Goal: Use online tool/utility: Use online tool/utility

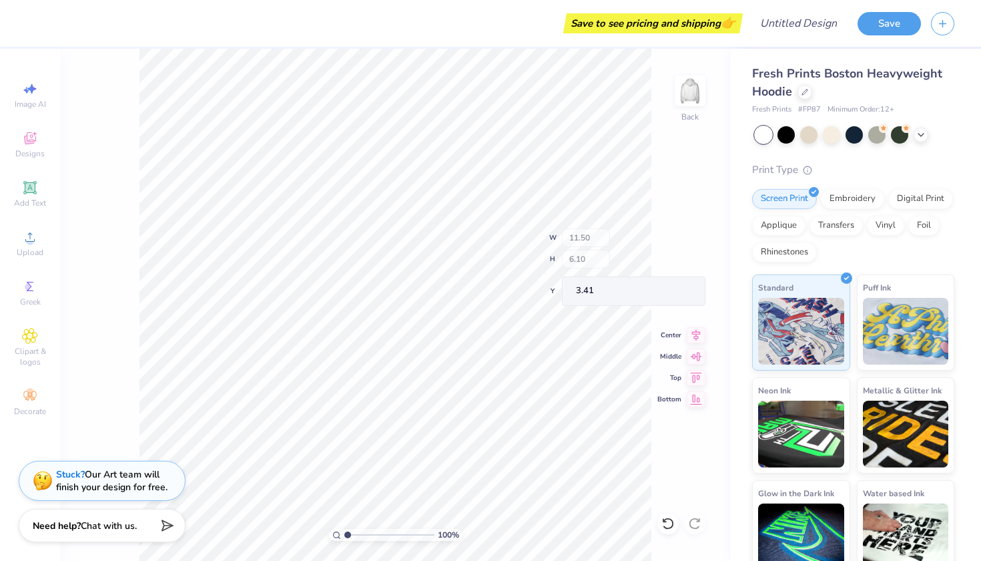
type input "2.27"
type input "4.15"
type input "3.82"
click at [29, 290] on circle at bounding box center [28, 286] width 7 height 7
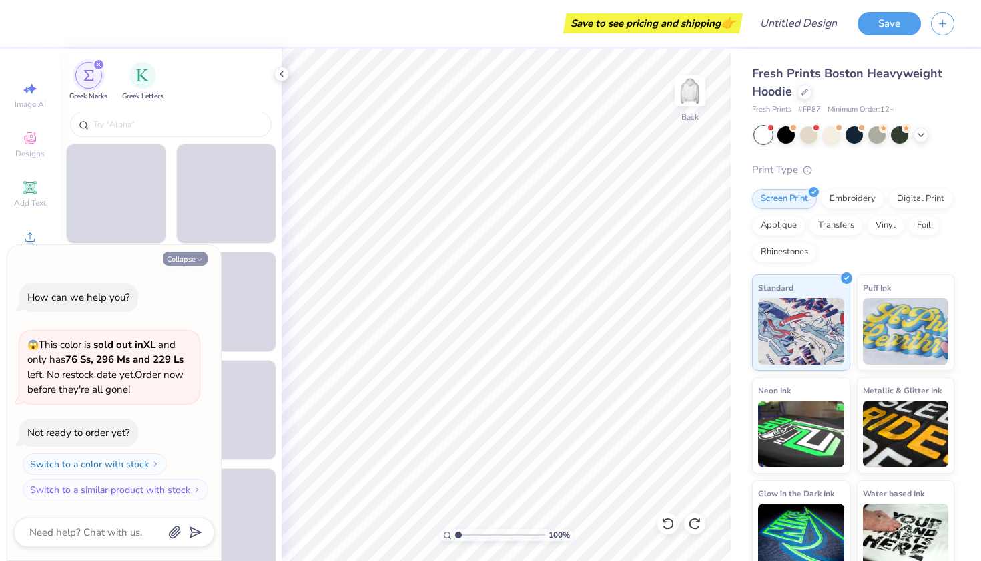
click at [198, 258] on icon "button" at bounding box center [200, 260] width 8 height 8
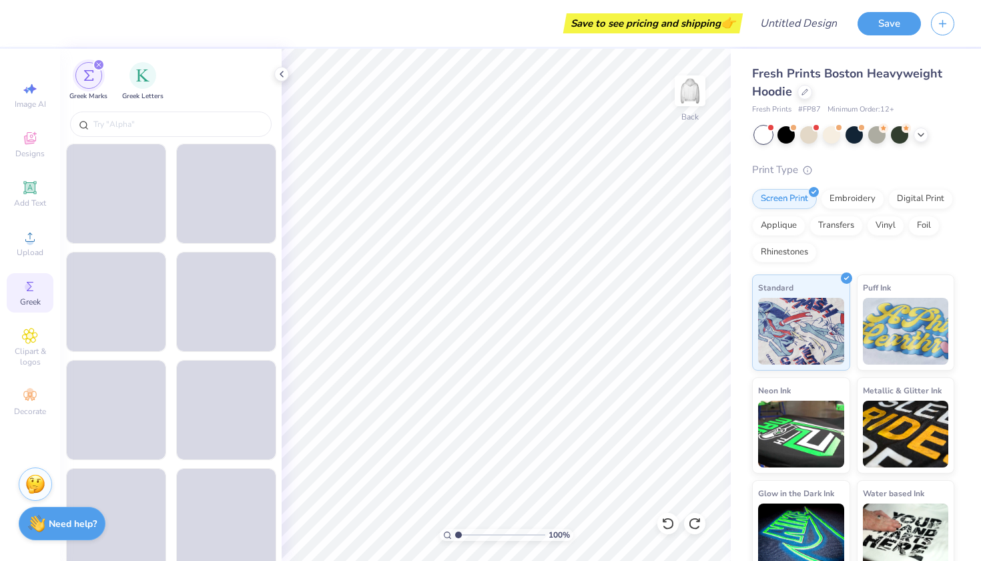
click at [50, 528] on strong "Need help?" at bounding box center [73, 523] width 48 height 13
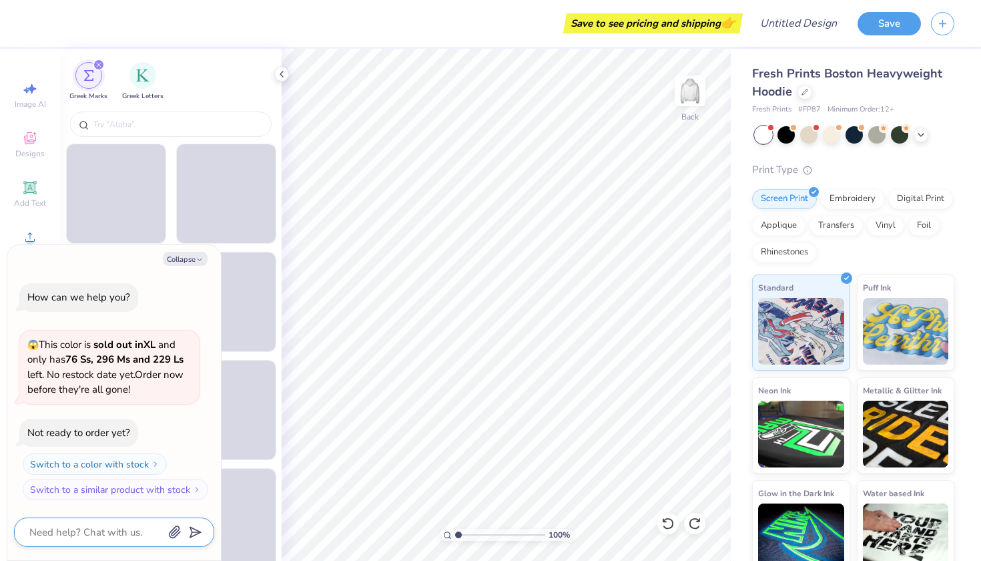
click at [58, 529] on textarea at bounding box center [95, 531] width 135 height 17
type textarea "x"
type textarea "c"
type textarea "x"
type textarea "ca"
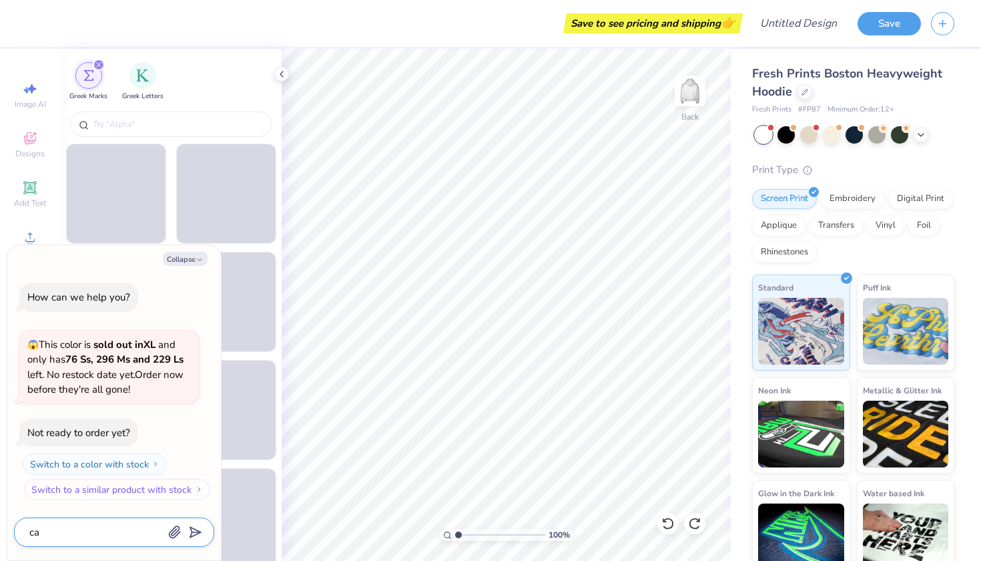
type textarea "x"
type textarea "can"
type textarea "x"
type textarea "can"
type textarea "x"
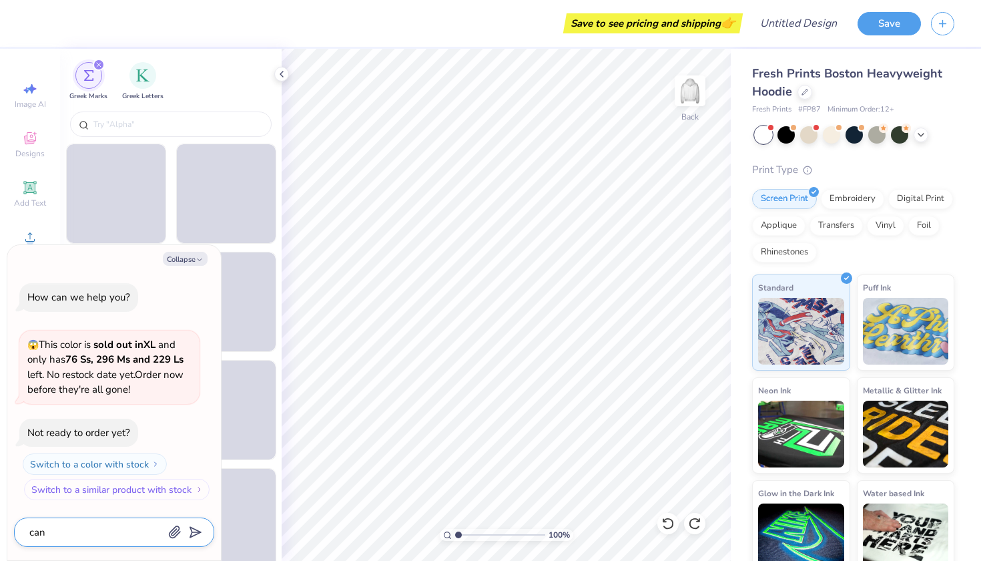
type textarea "can y"
type textarea "x"
type textarea "can yo"
type textarea "x"
type textarea "can you"
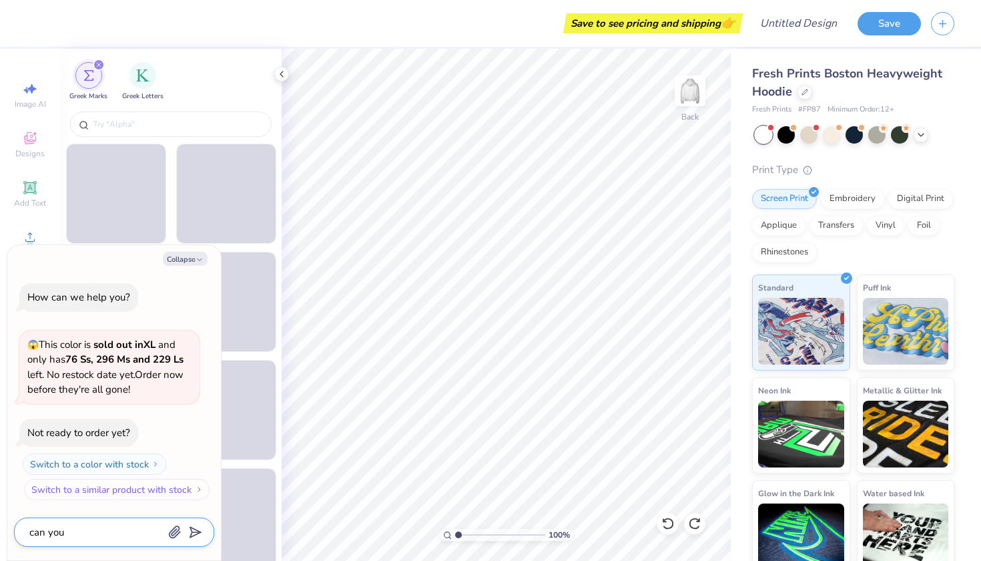
type textarea "x"
type textarea "can you"
type textarea "x"
type textarea "can you m"
type textarea "x"
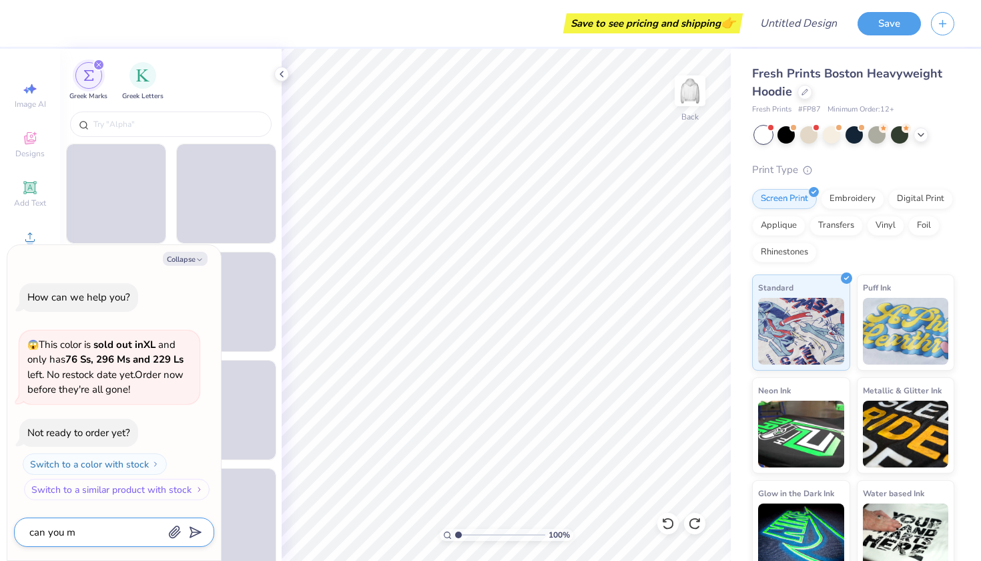
type textarea "can you ma"
type textarea "x"
type textarea "can you mak"
type textarea "x"
type textarea "can you make"
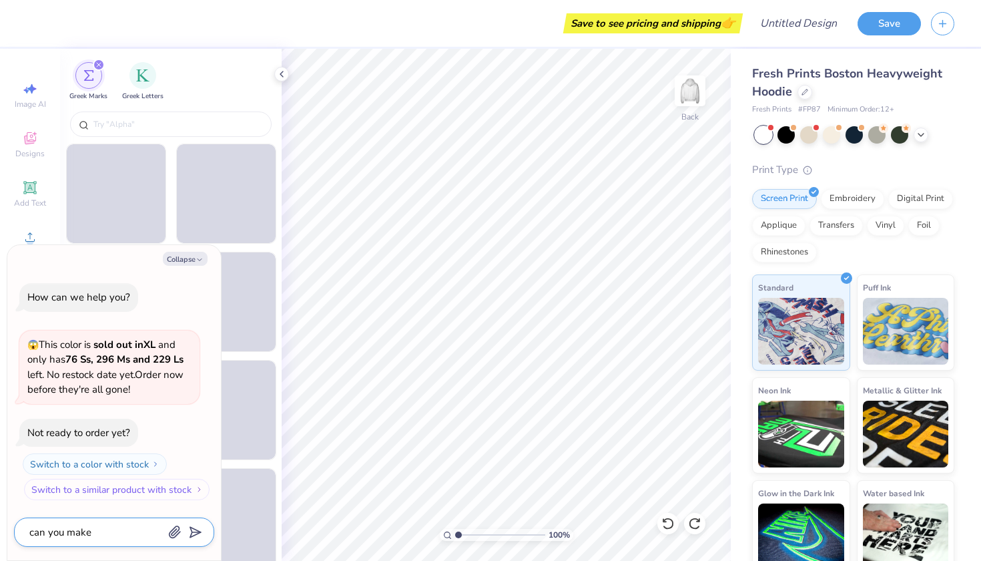
type textarea "x"
type textarea "can you make"
type textarea "x"
type textarea "can you make w"
type textarea "x"
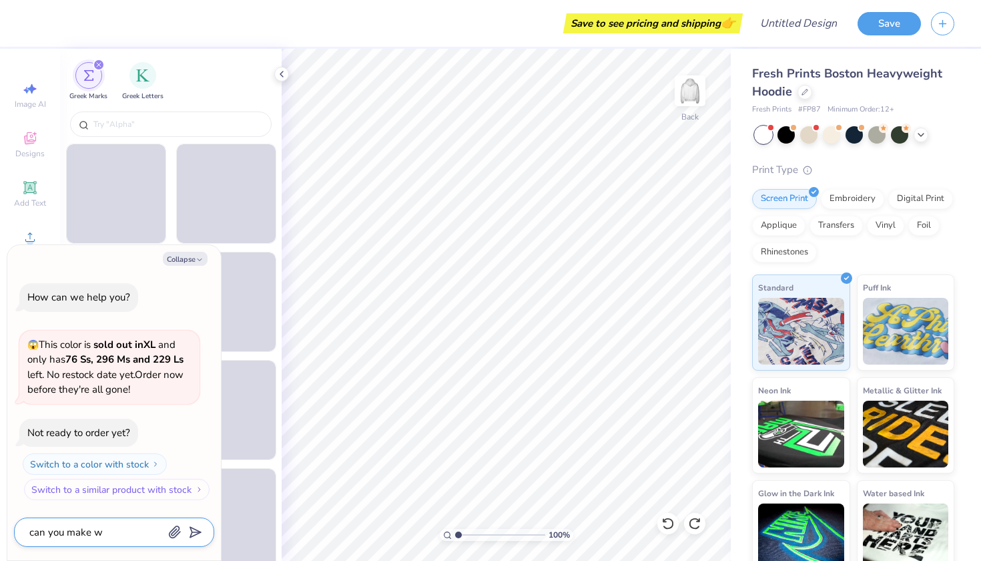
type textarea "can you make w="
type textarea "x"
type textarea "can you make w=t"
type textarea "x"
type textarea "can you make w=th"
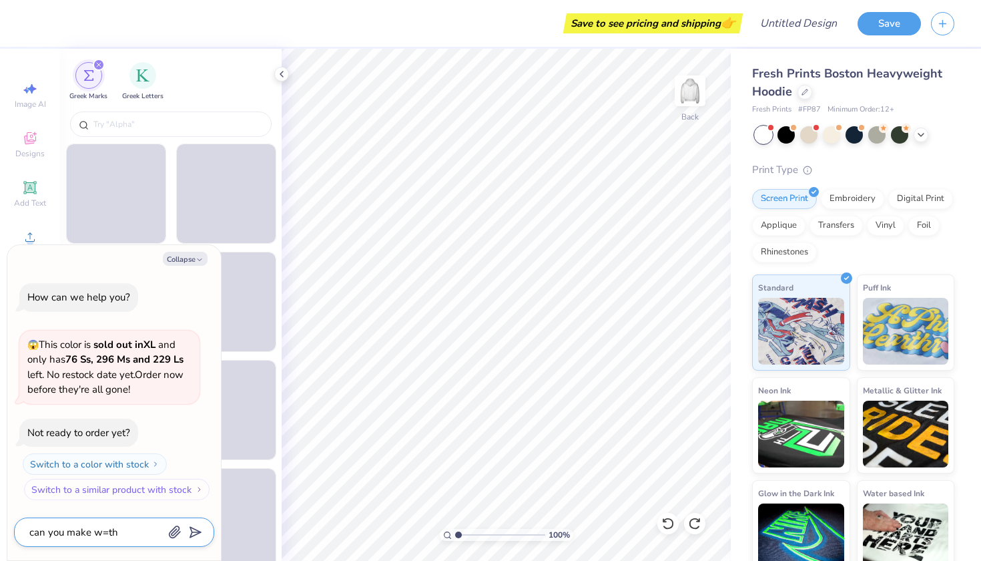
type textarea "x"
type textarea "can you make w=t"
type textarea "x"
type textarea "can you make w="
type textarea "x"
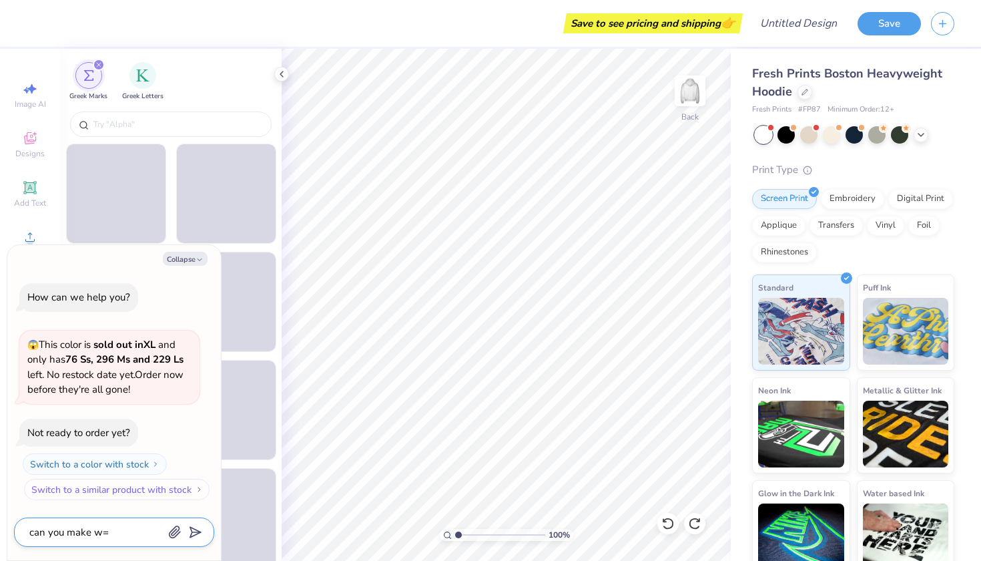
type textarea "can you make w"
type textarea "x"
type textarea "can you make"
type textarea "x"
type textarea "can you make"
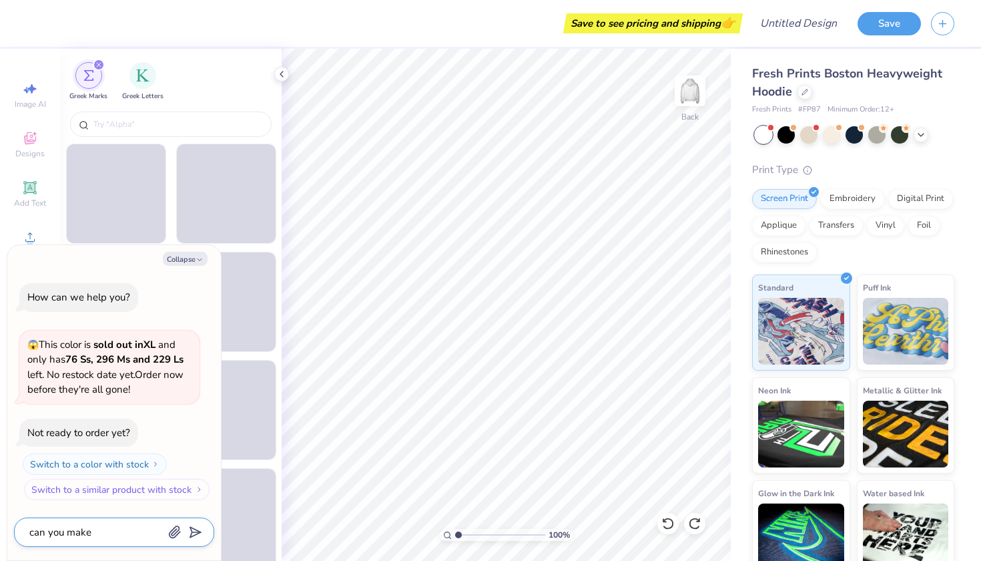
type textarea "x"
type textarea "can you make"
type textarea "x"
type textarea "can you make t"
type textarea "x"
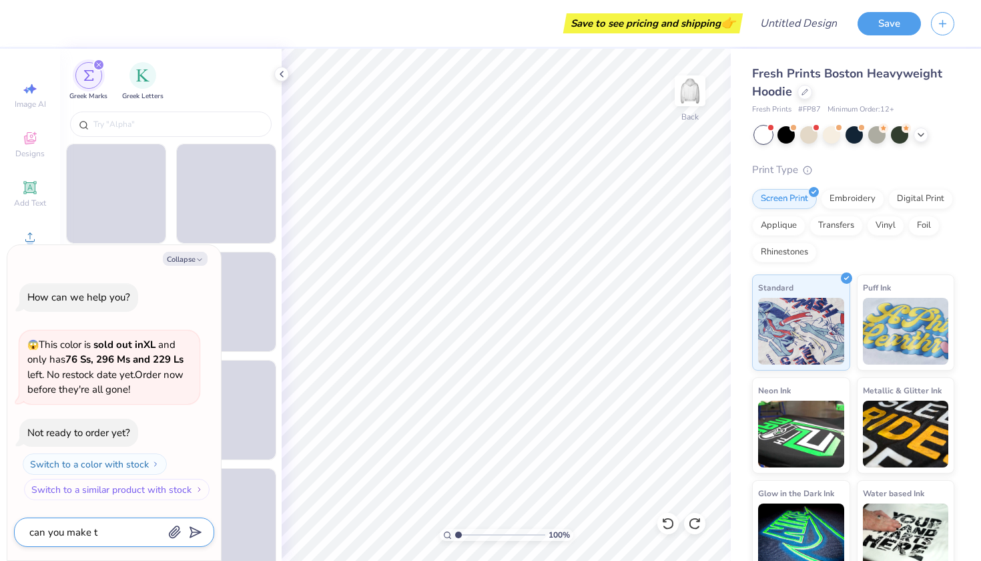
type textarea "can you make th"
type textarea "x"
type textarea "can you make thi"
type textarea "x"
type textarea "can you make this"
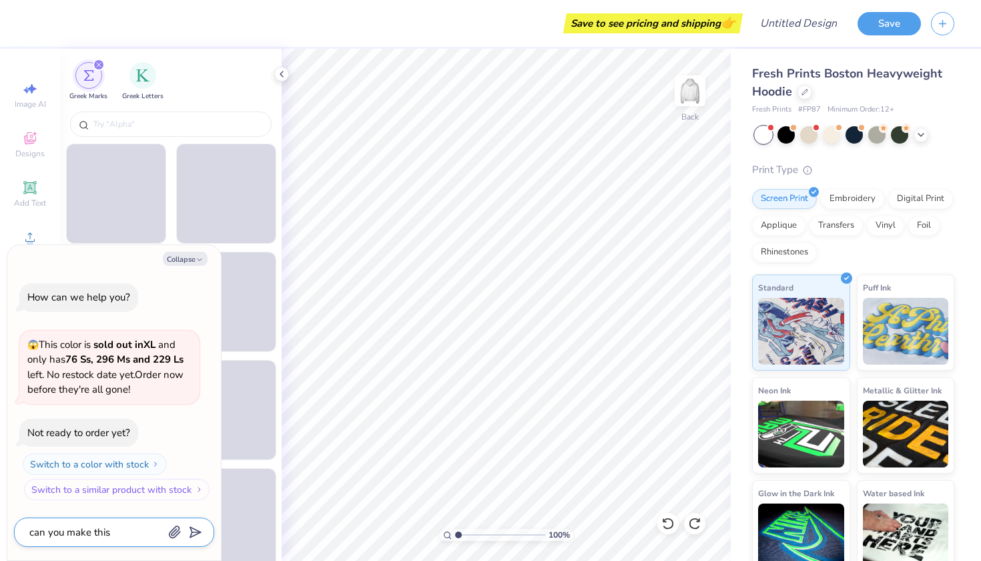
type textarea "x"
type textarea "can you make this"
type textarea "x"
type textarea "can you make this s"
type textarea "x"
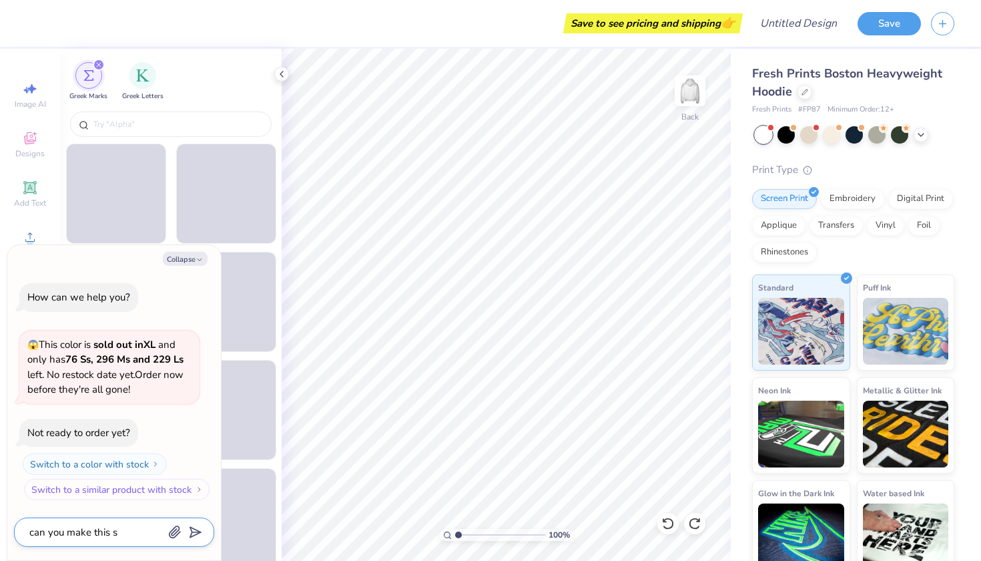
type textarea "can you make this sy"
type textarea "x"
type textarea "can you make this s"
type textarea "x"
type textarea "can you make this sa"
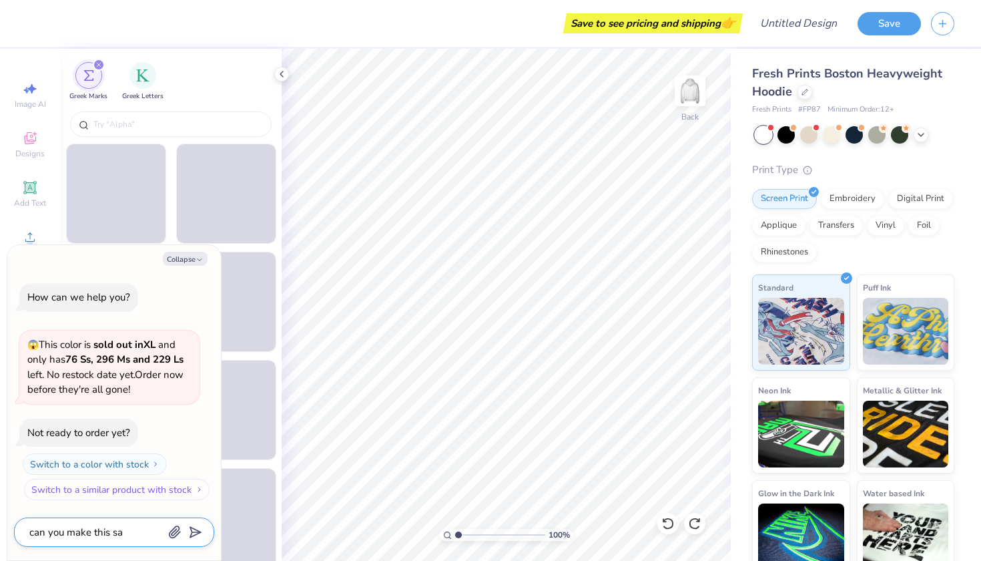
type textarea "x"
type textarea "can you make this say"
type textarea "x"
type textarea "can you make this say"
type textarea "x"
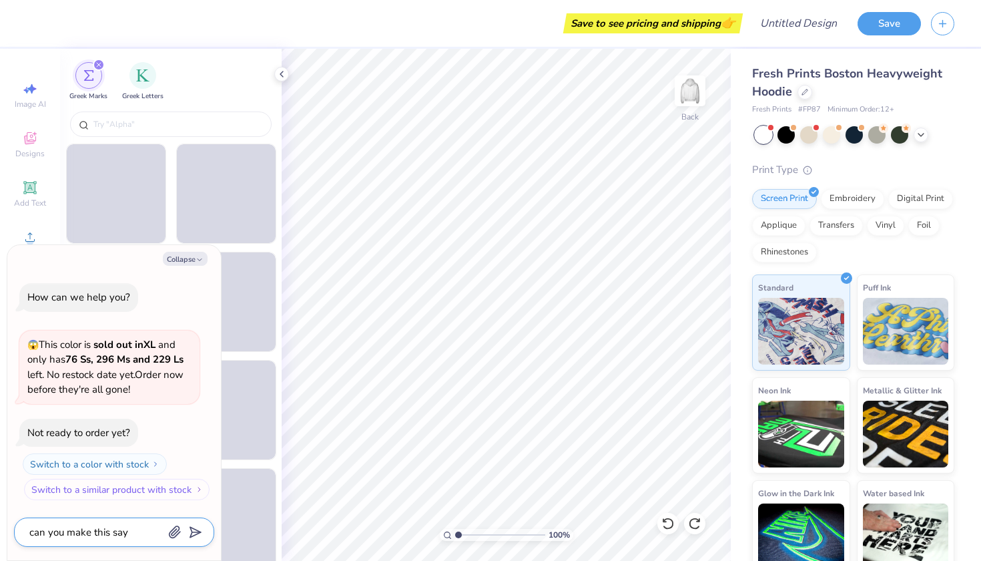
type textarea "can you make this say N"
type textarea "x"
type textarea "can you make this say NS"
type textarea "x"
type textarea "can you make this say NSR"
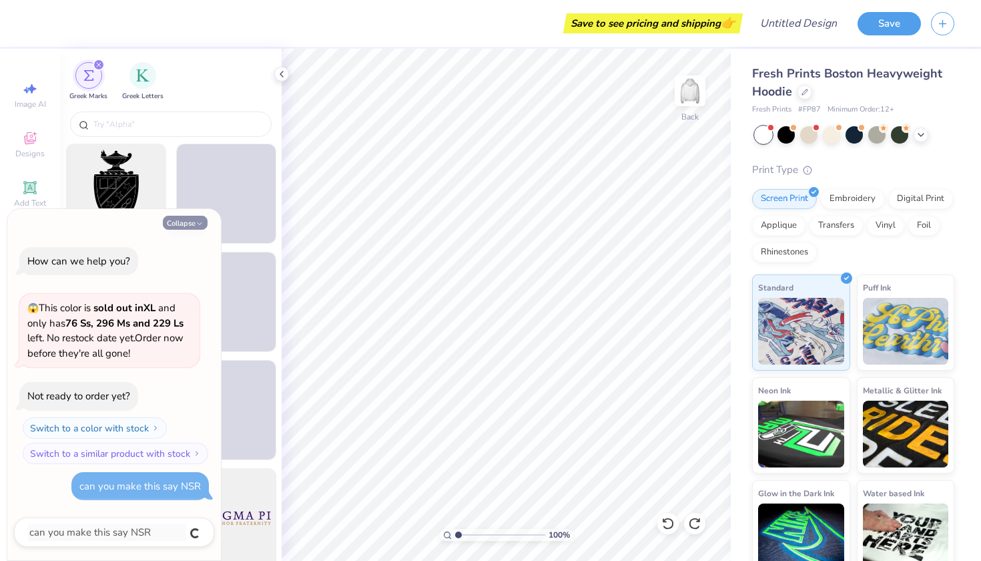
click at [192, 228] on button "Collapse" at bounding box center [185, 223] width 45 height 14
type textarea "x"
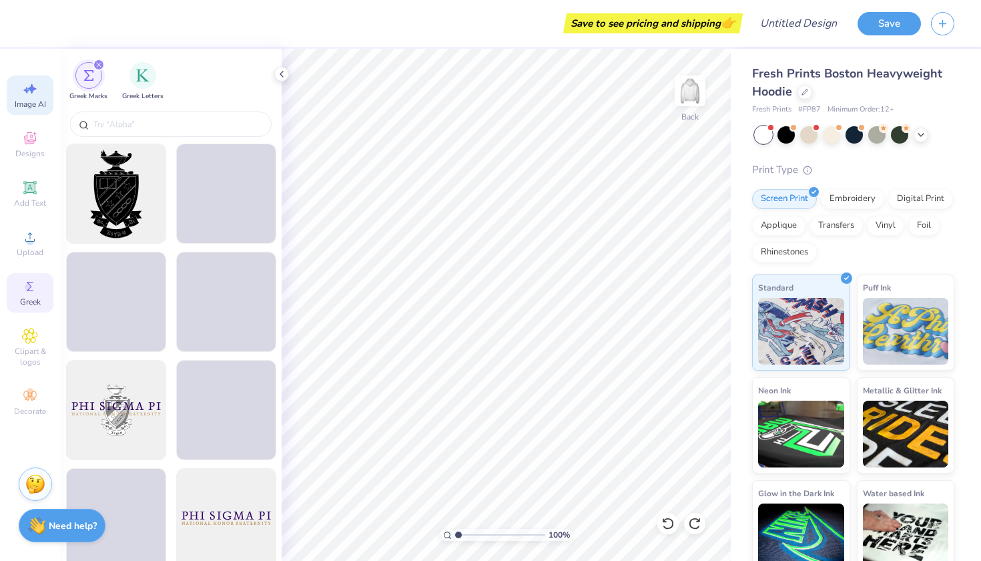
click at [40, 99] on span "Image AI" at bounding box center [30, 104] width 31 height 11
select select "4"
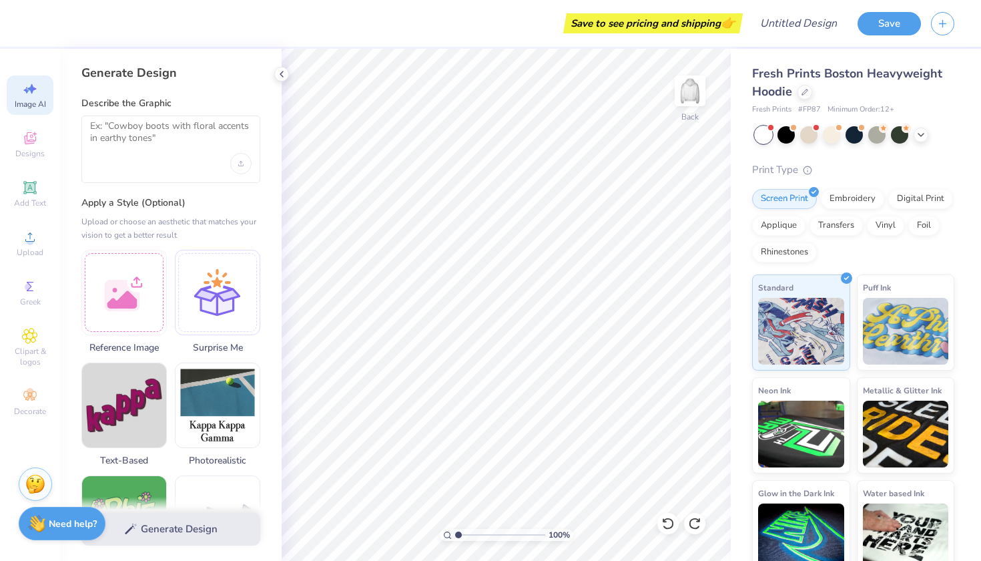
click at [54, 519] on strong "Need help?" at bounding box center [73, 523] width 48 height 13
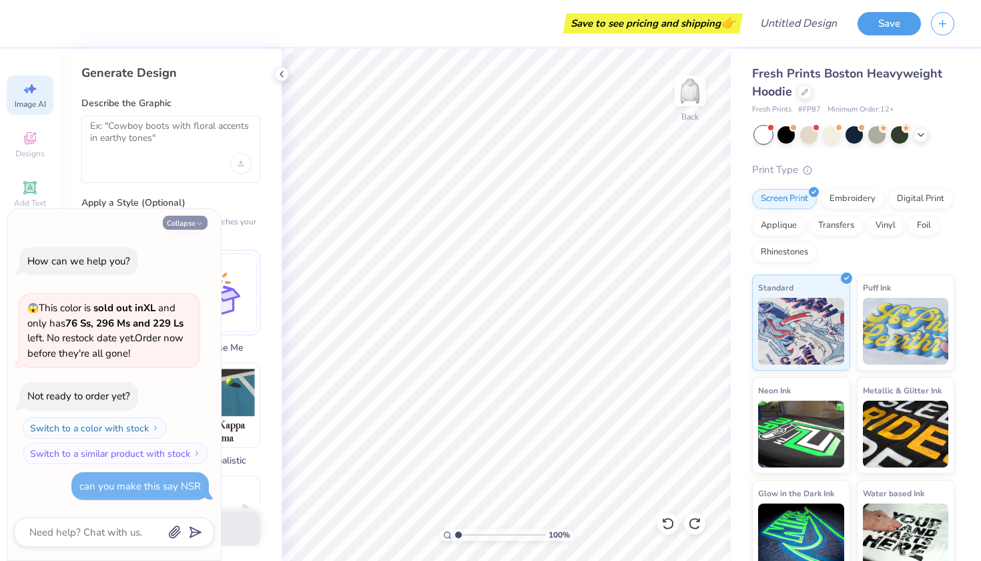
click at [188, 222] on button "Collapse" at bounding box center [185, 223] width 45 height 14
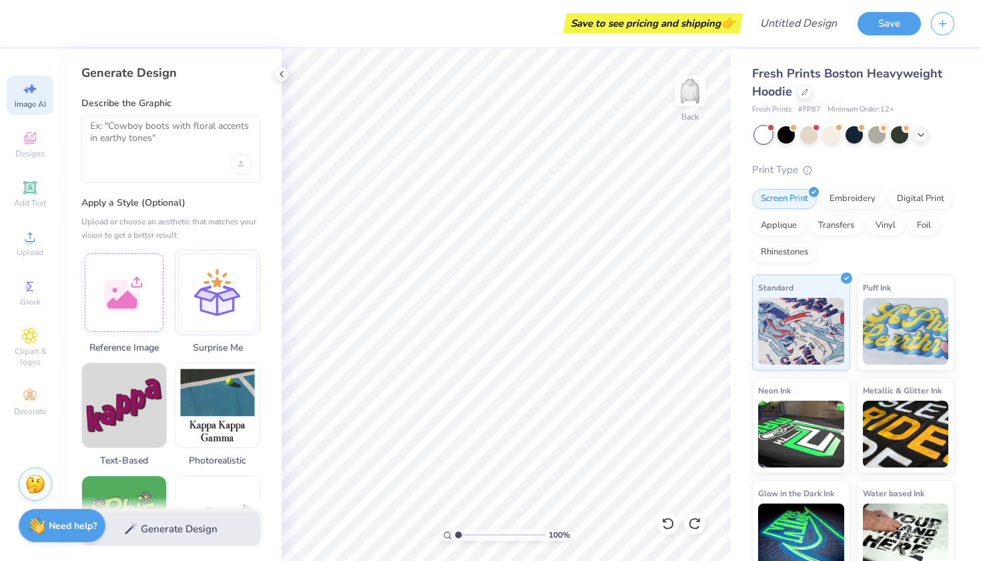
type textarea "x"
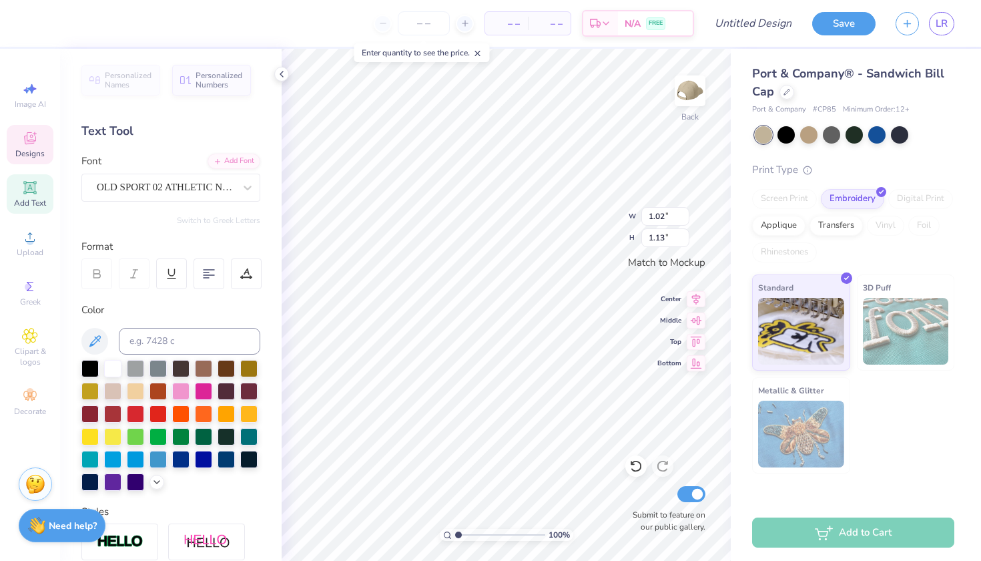
type textarea "A"
type textarea "G"
type input "0.54"
type input "0.21"
type input "0.88"
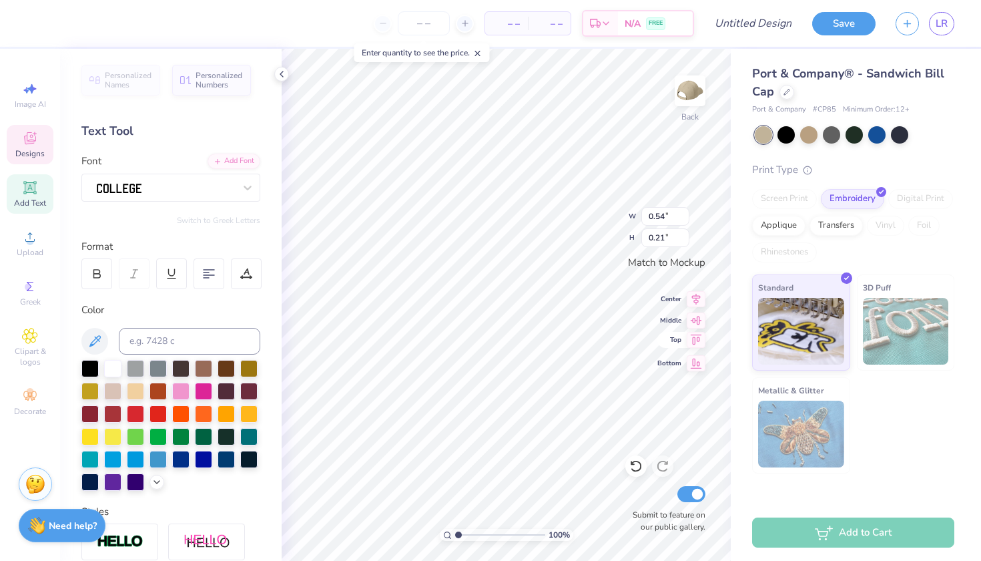
type input "1.02"
type textarea "Y"
type input "0.66"
type input "0.93"
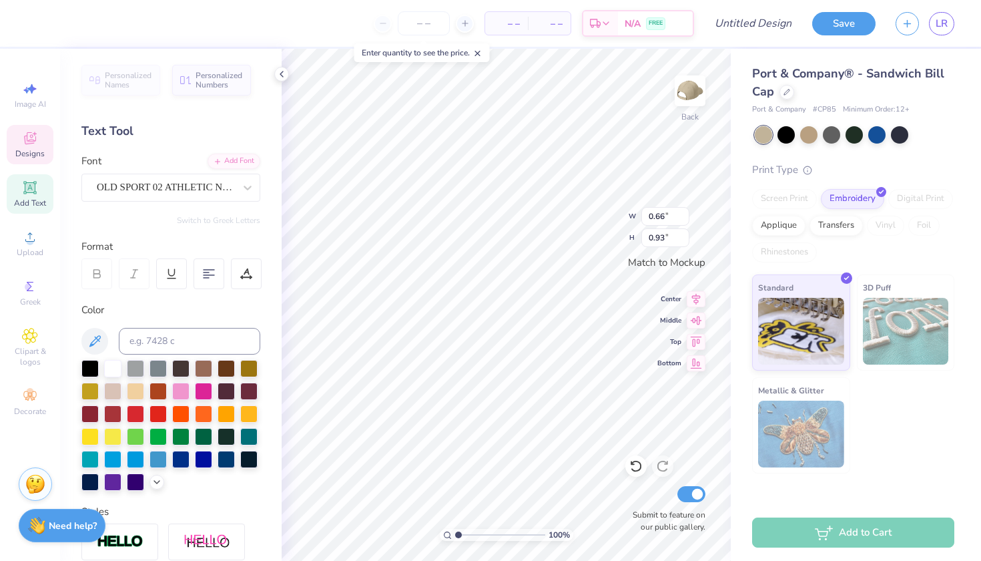
type input "0.85"
type input "1.04"
type input "0.98"
type input "1.08"
type input "0.66"
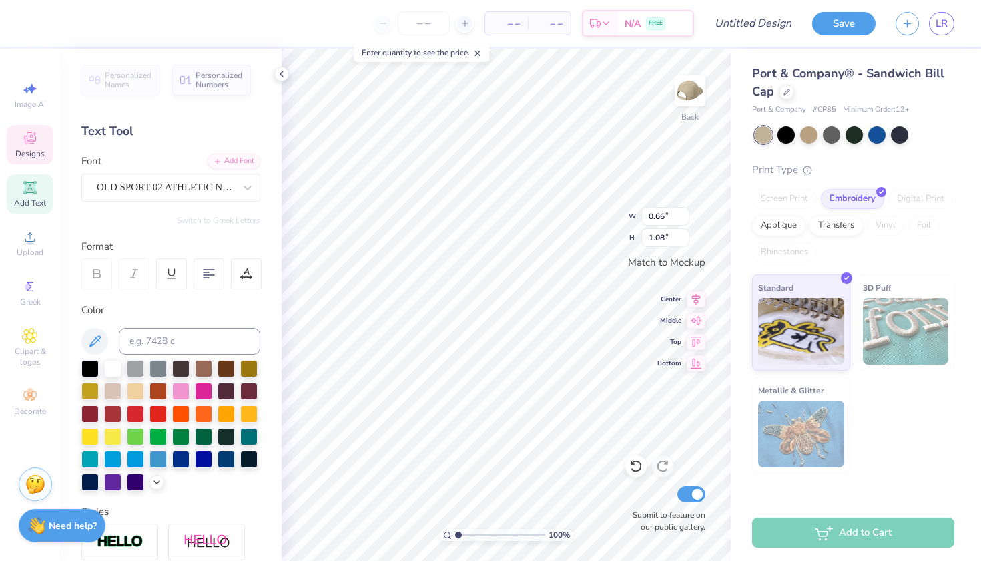
type input "0.93"
type input "0.85"
type input "0.99"
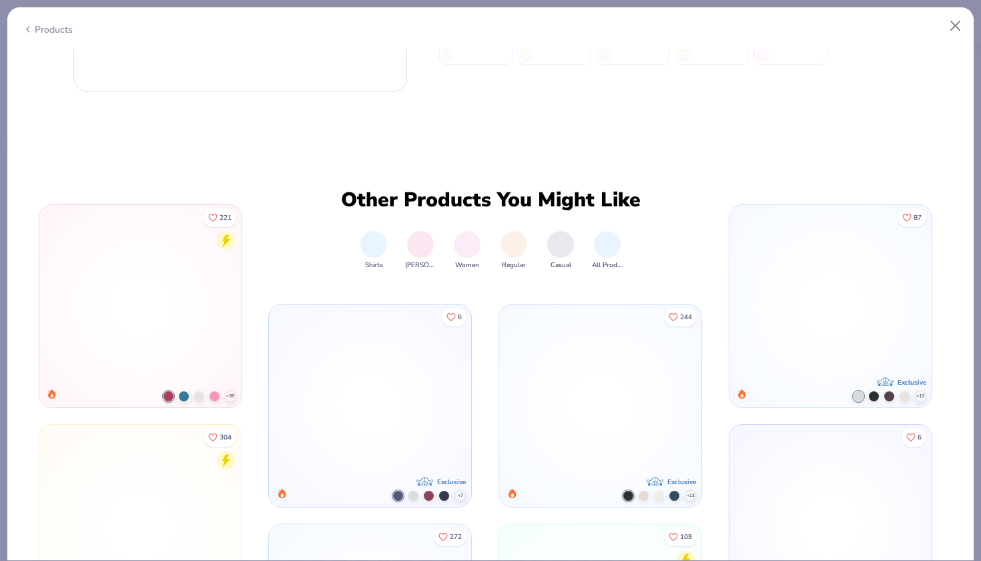
scroll to position [766, 0]
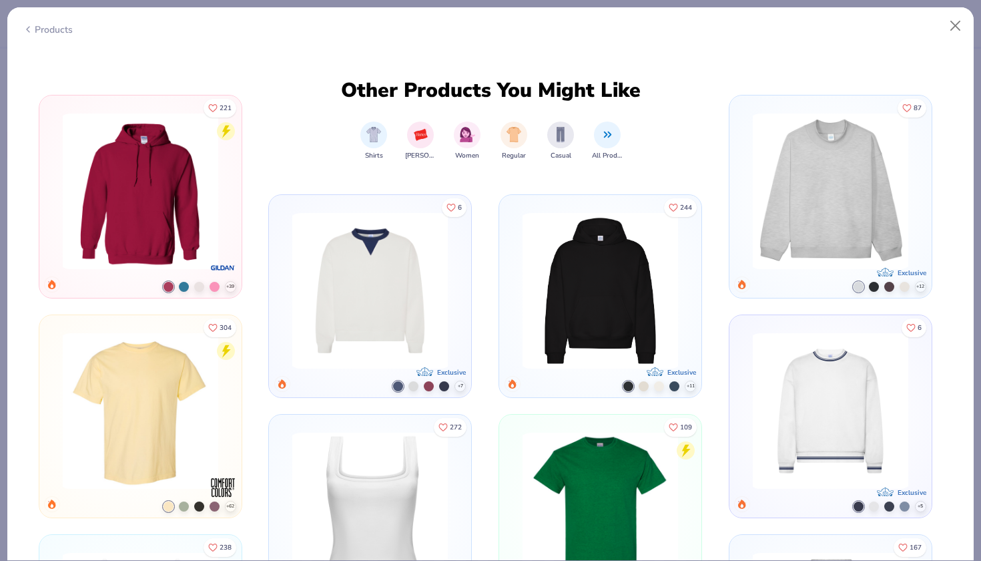
click at [581, 276] on img at bounding box center [600, 291] width 167 height 156
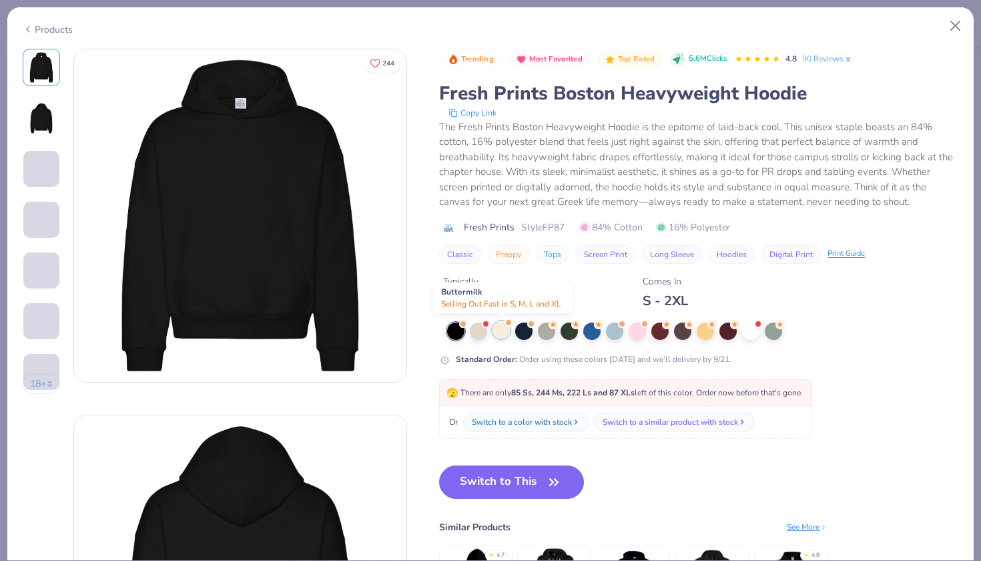
click at [500, 328] on div at bounding box center [501, 329] width 17 height 17
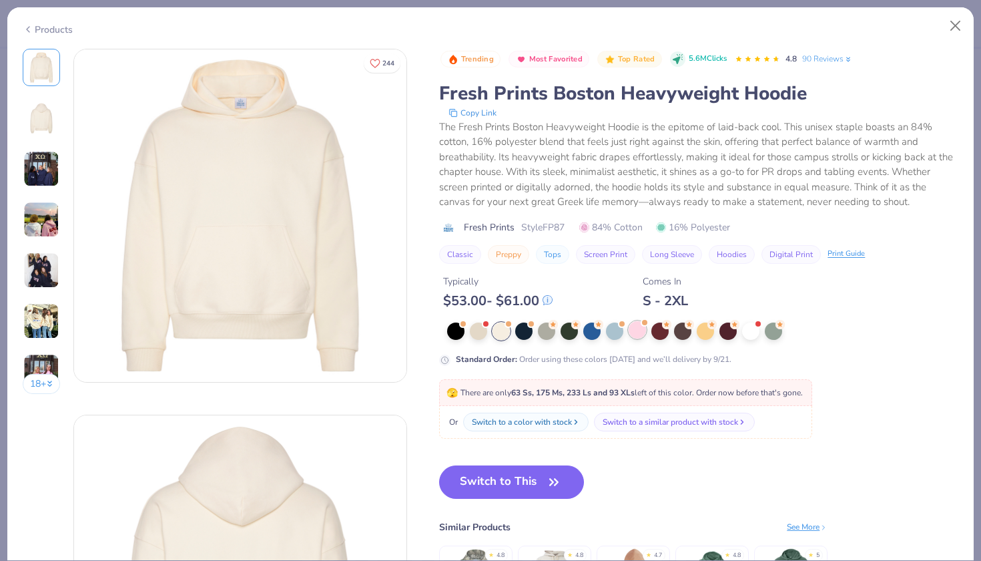
click at [632, 326] on div at bounding box center [637, 329] width 17 height 17
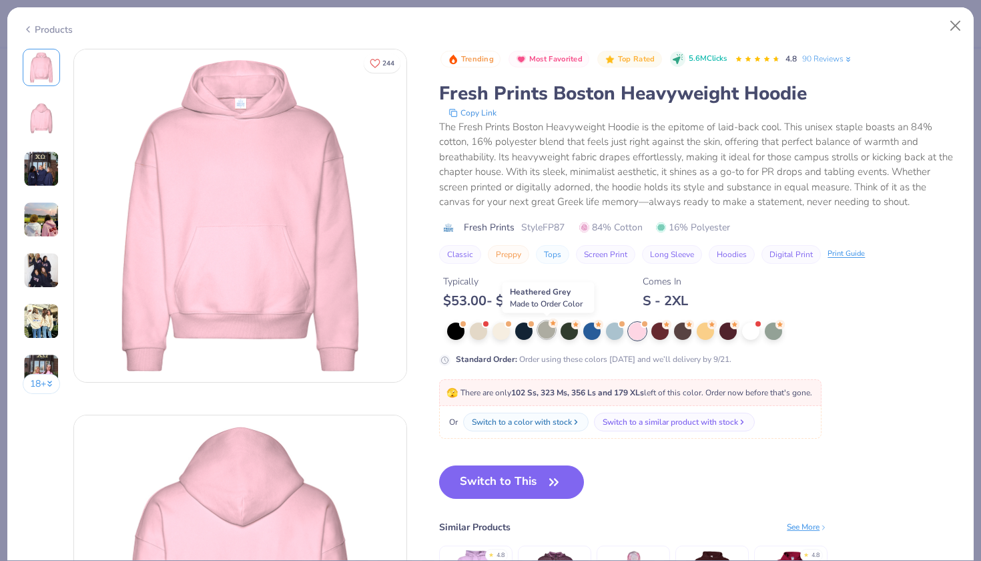
click at [542, 330] on div at bounding box center [546, 329] width 17 height 17
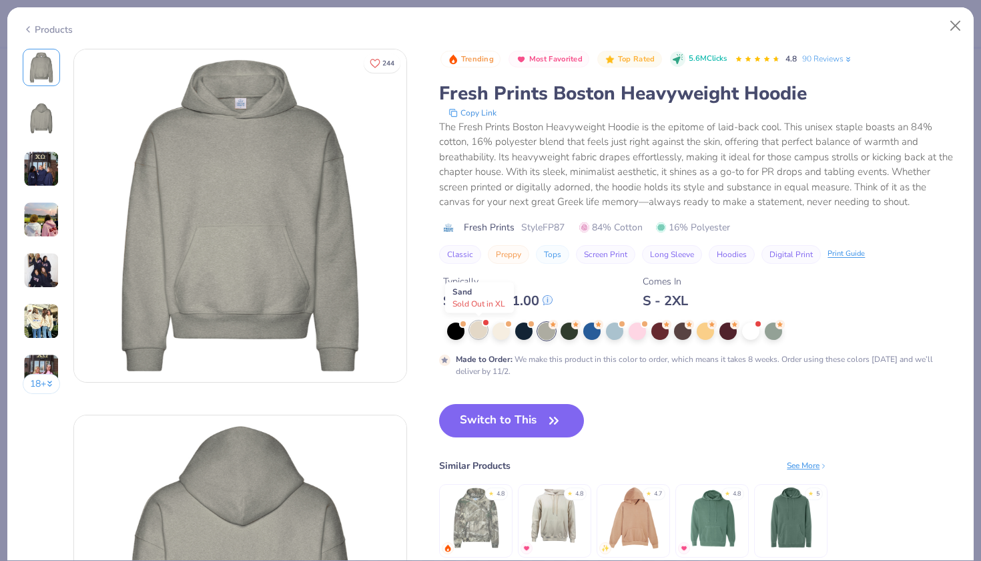
click at [487, 332] on div at bounding box center [478, 329] width 17 height 17
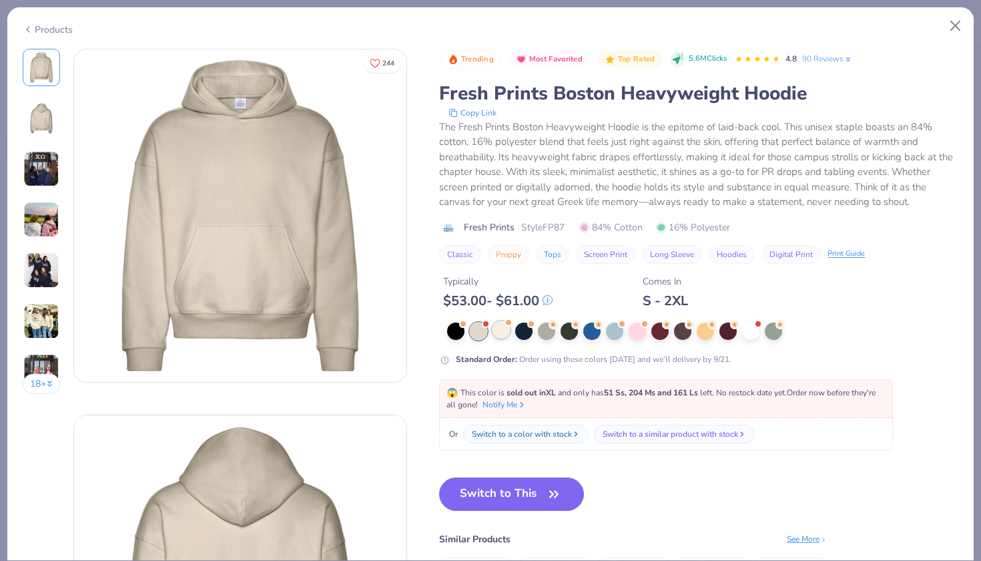
click at [502, 330] on div at bounding box center [501, 329] width 17 height 17
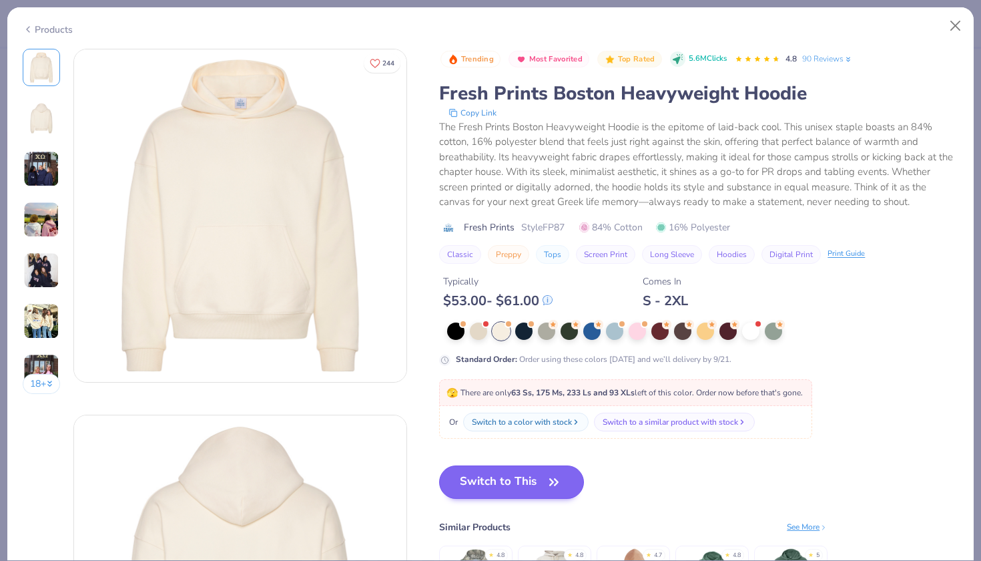
click at [514, 481] on button "Switch to This" at bounding box center [511, 481] width 145 height 33
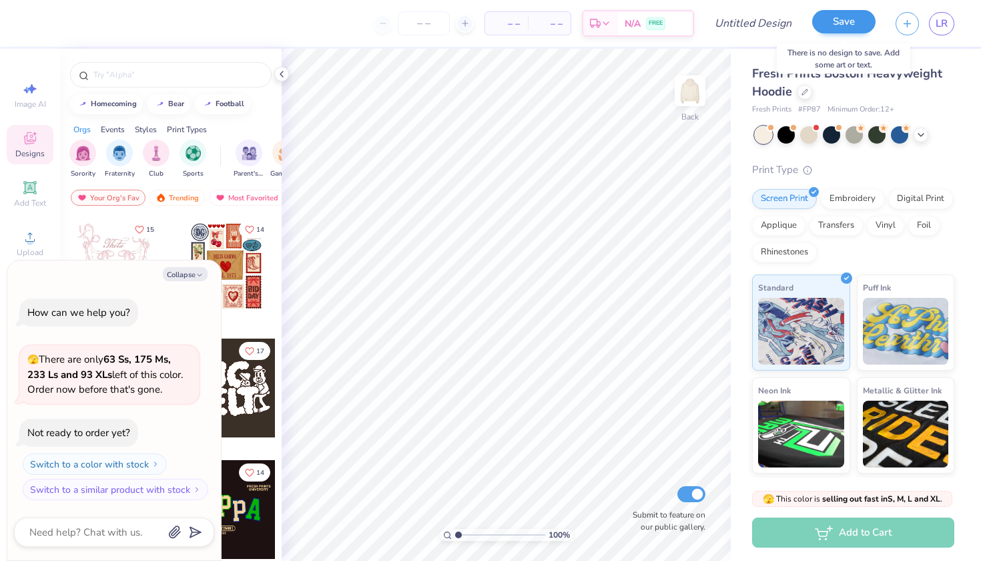
click at [833, 28] on button "Save" at bounding box center [843, 21] width 63 height 23
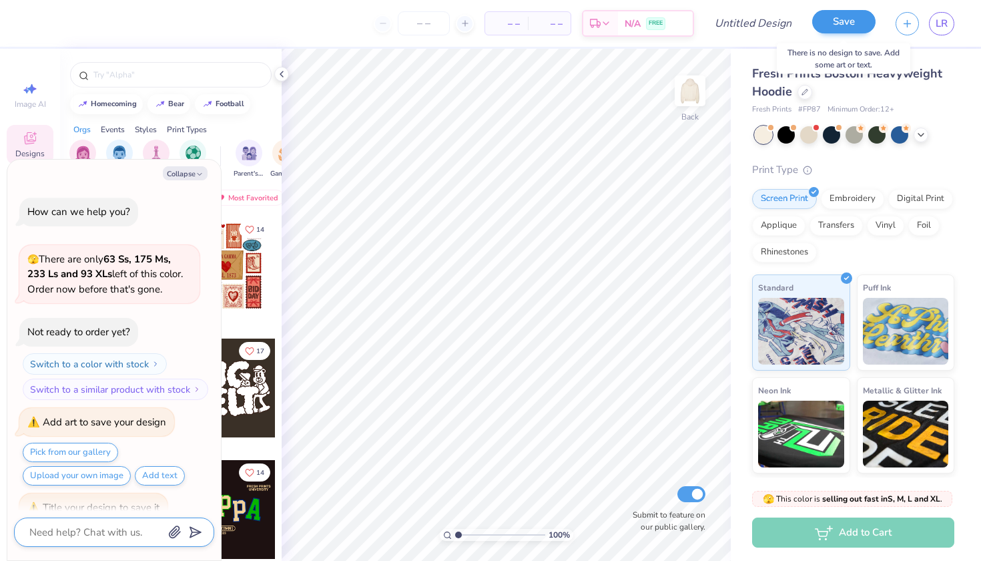
scroll to position [19, 0]
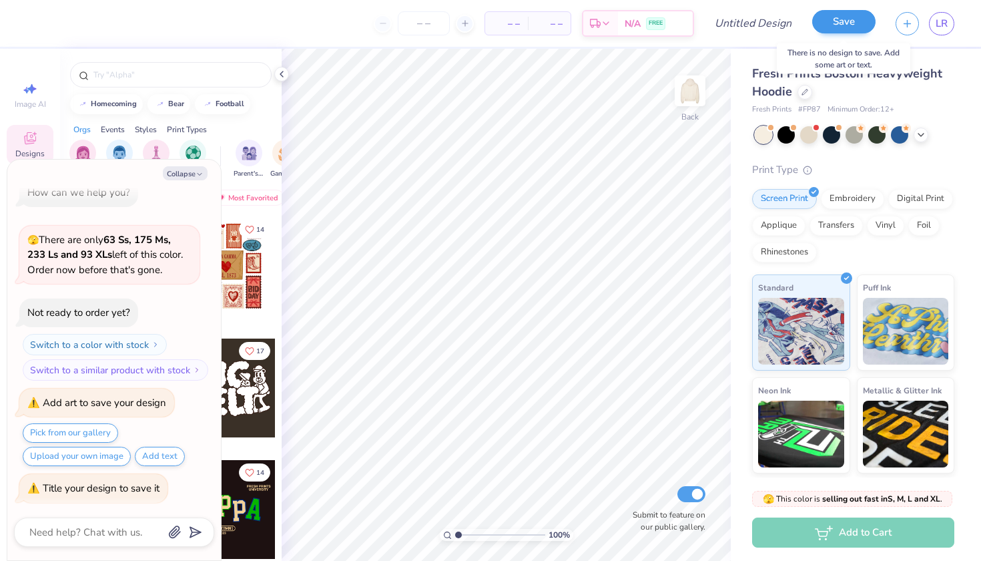
click at [835, 17] on button "Save" at bounding box center [843, 21] width 63 height 23
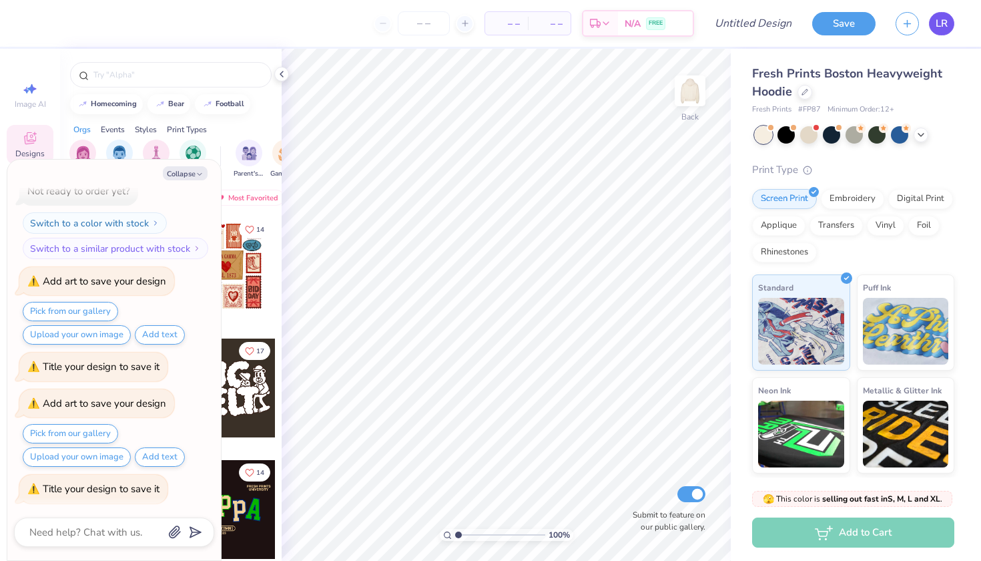
click at [940, 31] on link "LR" at bounding box center [941, 23] width 25 height 23
type textarea "x"
